Goal: Find specific page/section: Find specific page/section

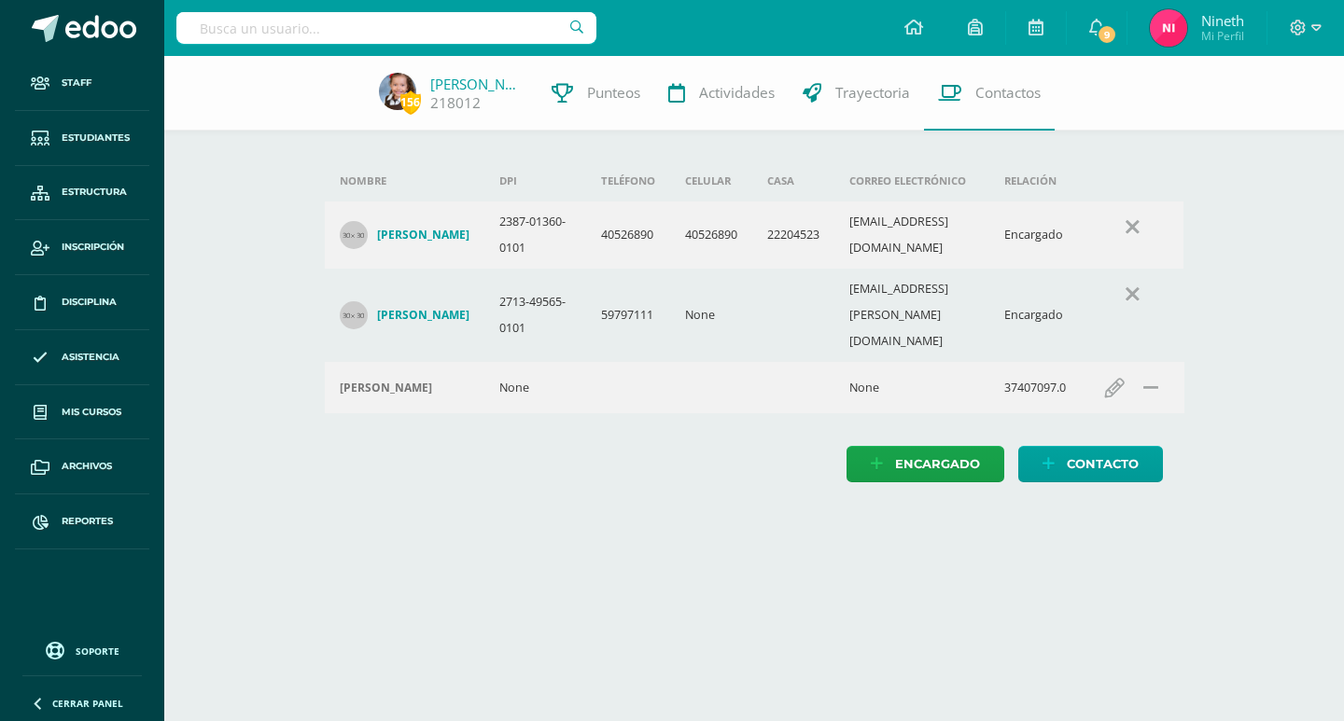
click at [406, 26] on input "text" at bounding box center [386, 28] width 420 height 32
drag, startPoint x: 367, startPoint y: 19, endPoint x: 1, endPoint y: 9, distance: 365.9
click at [0, 13] on body "Staff Estudiantes Estructura Inscripción Disciplina Asistencia Mis cursos Archi…" at bounding box center [672, 260] width 1344 height 520
drag, startPoint x: 471, startPoint y: 32, endPoint x: 357, endPoint y: 37, distance: 114.0
click at [357, 37] on input "123018" at bounding box center [386, 28] width 420 height 32
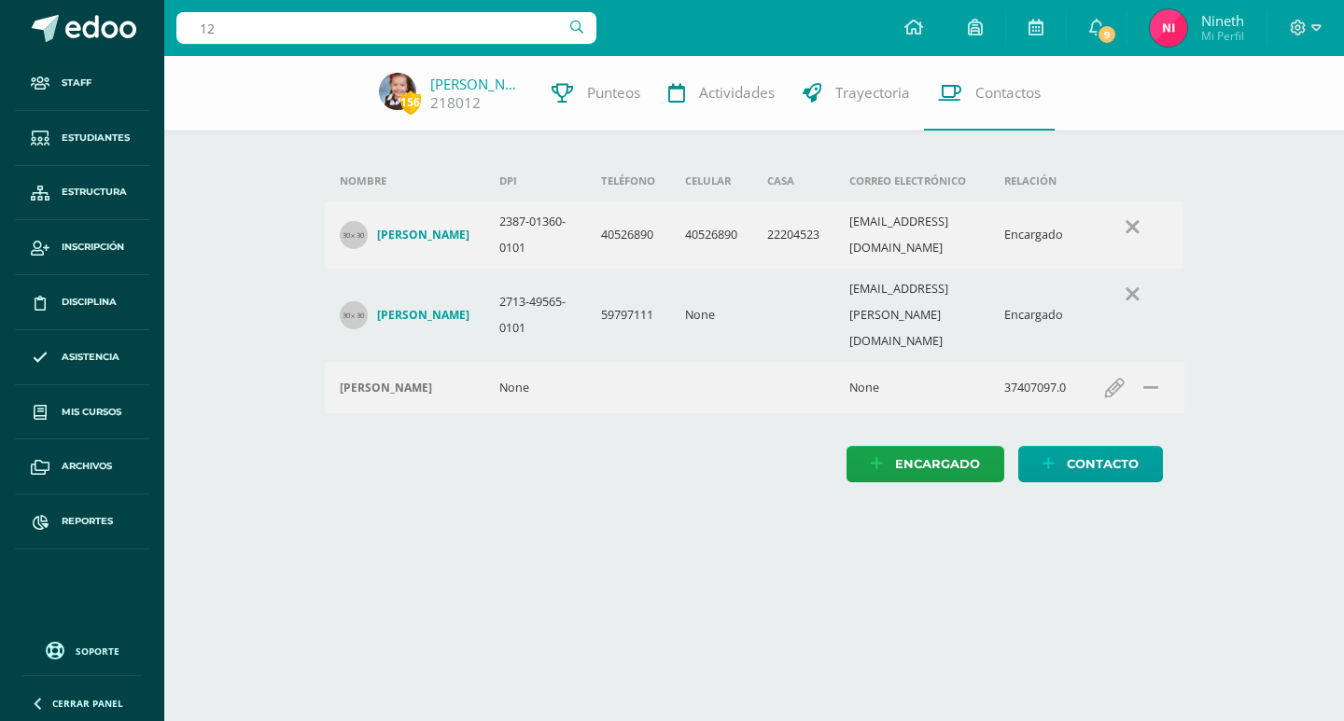
type input "1"
drag, startPoint x: 317, startPoint y: 36, endPoint x: 34, endPoint y: 13, distance: 284.6
click at [5, 2] on body "Staff Estudiantes Estructura Inscripción Disciplina Asistencia Mis cursos Archi…" at bounding box center [672, 260] width 1344 height 520
click at [247, 65] on body "Staff Estudiantes Estructura Inscripción Disciplina Asistencia Mis cursos Archi…" at bounding box center [672, 260] width 1344 height 520
drag, startPoint x: 310, startPoint y: 20, endPoint x: 0, endPoint y: 20, distance: 309.8
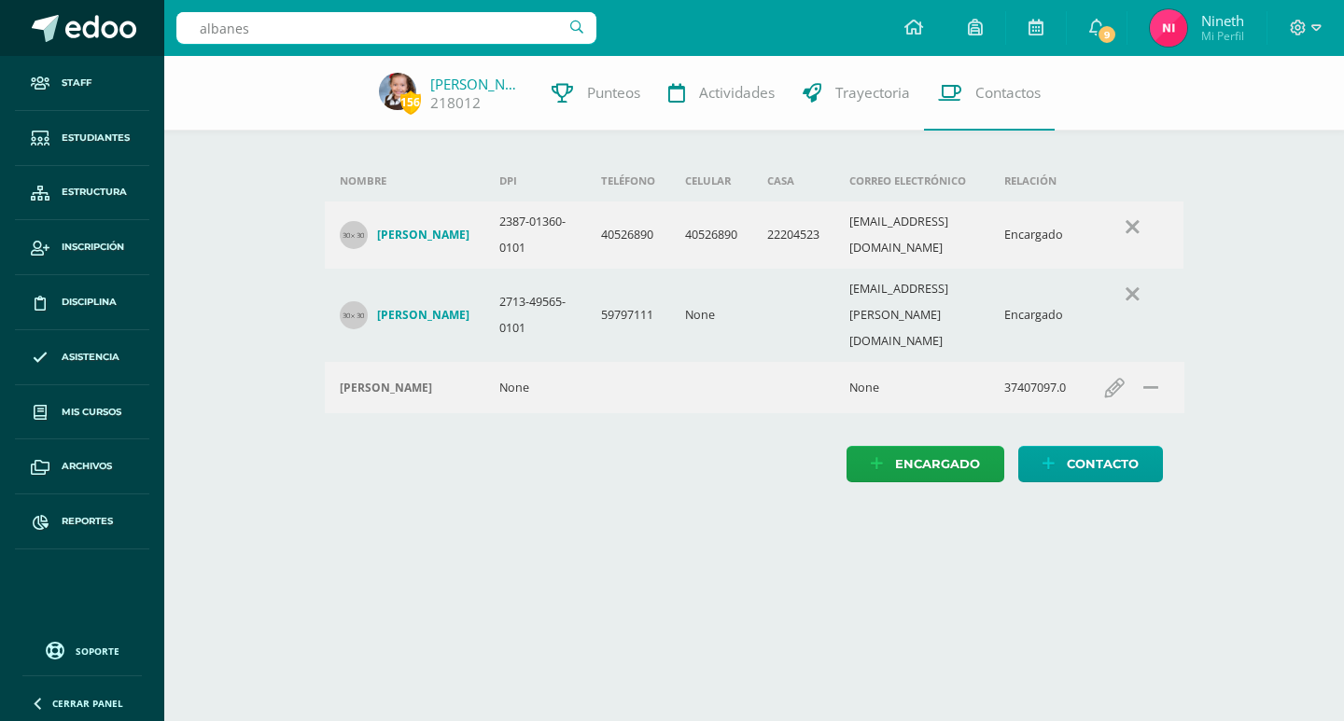
click at [0, 20] on body "Staff Estudiantes Estructura Inscripción Disciplina Asistencia Mis cursos Archi…" at bounding box center [672, 260] width 1344 height 520
type input "[PERSON_NAME]"
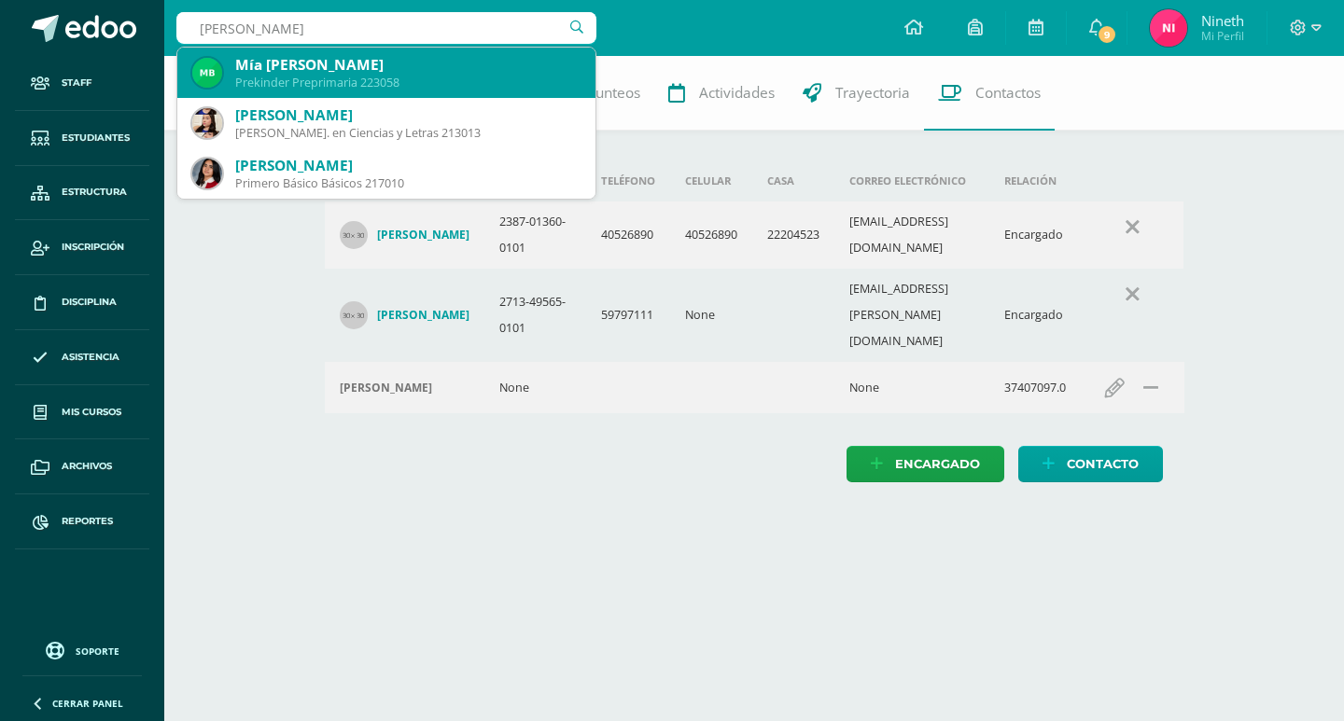
click at [474, 67] on div "Mía [PERSON_NAME]" at bounding box center [407, 65] width 345 height 20
